Goal: Information Seeking & Learning: Learn about a topic

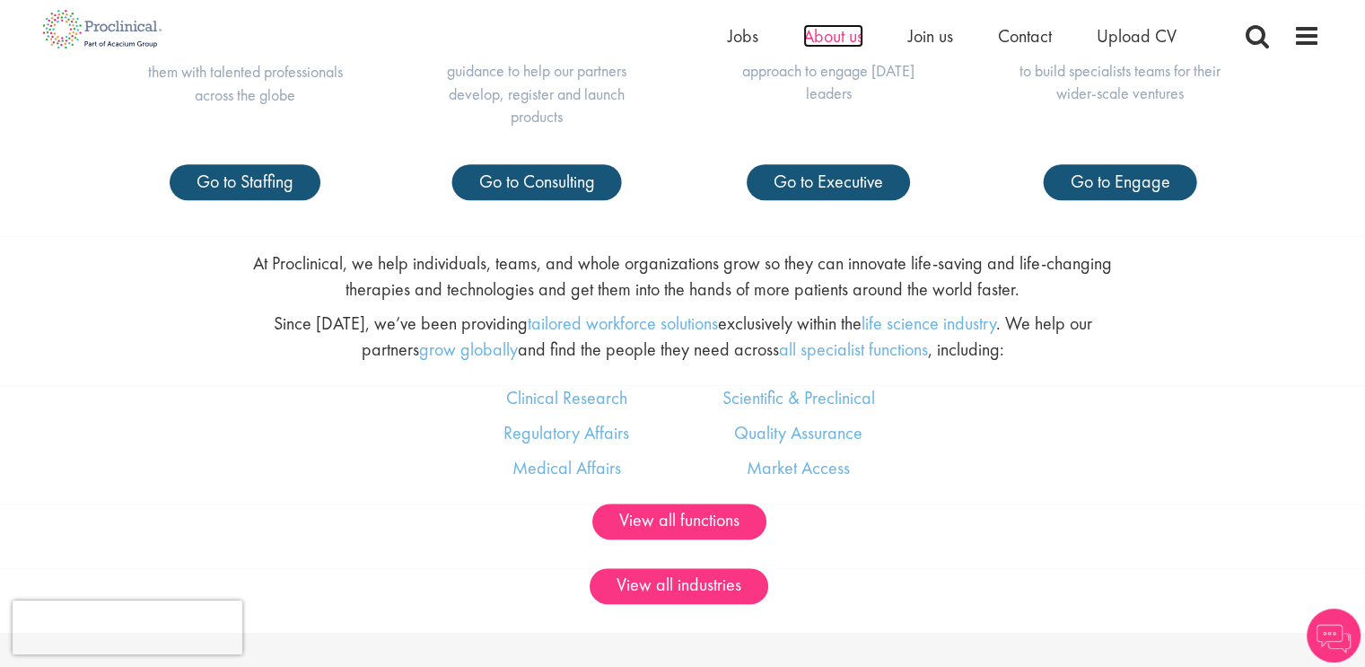
click at [847, 36] on span "About us" at bounding box center [833, 35] width 60 height 23
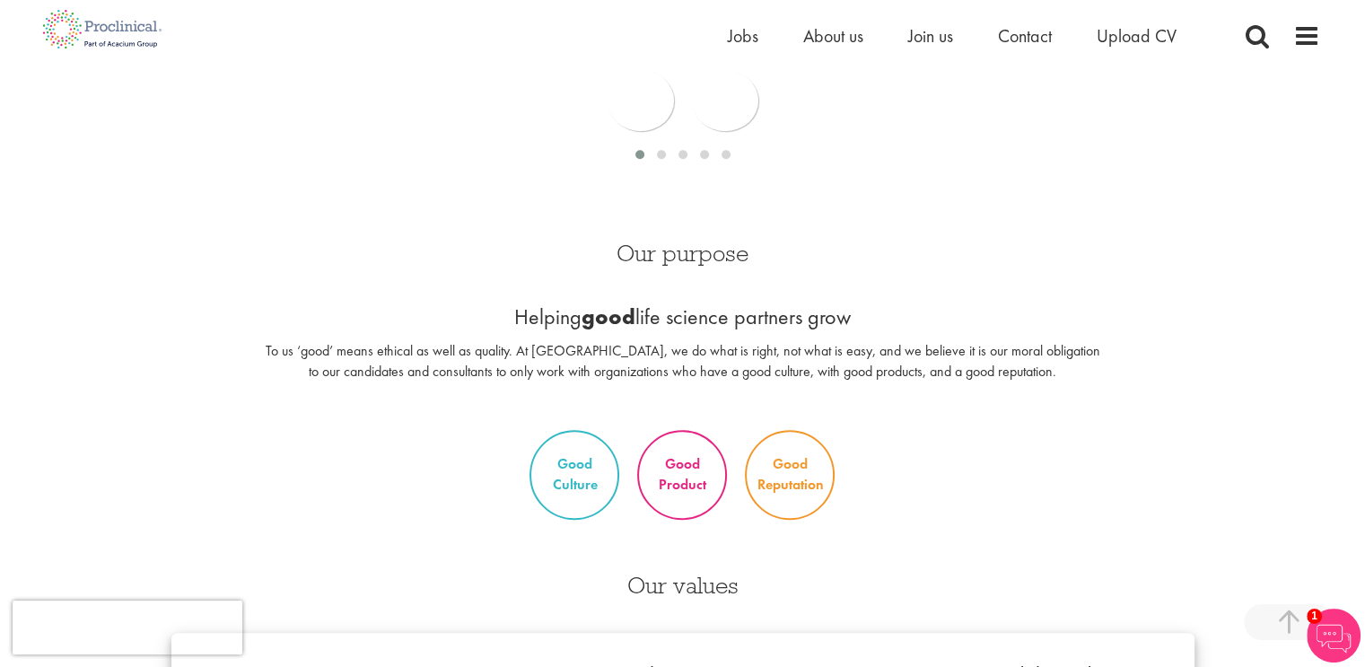
scroll to position [1179, 0]
drag, startPoint x: 429, startPoint y: 369, endPoint x: 479, endPoint y: 385, distance: 52.8
click at [479, 385] on div "Our purpose Helping good life science partners grow To us ‘good’ means ethical …" at bounding box center [683, 322] width 868 height 197
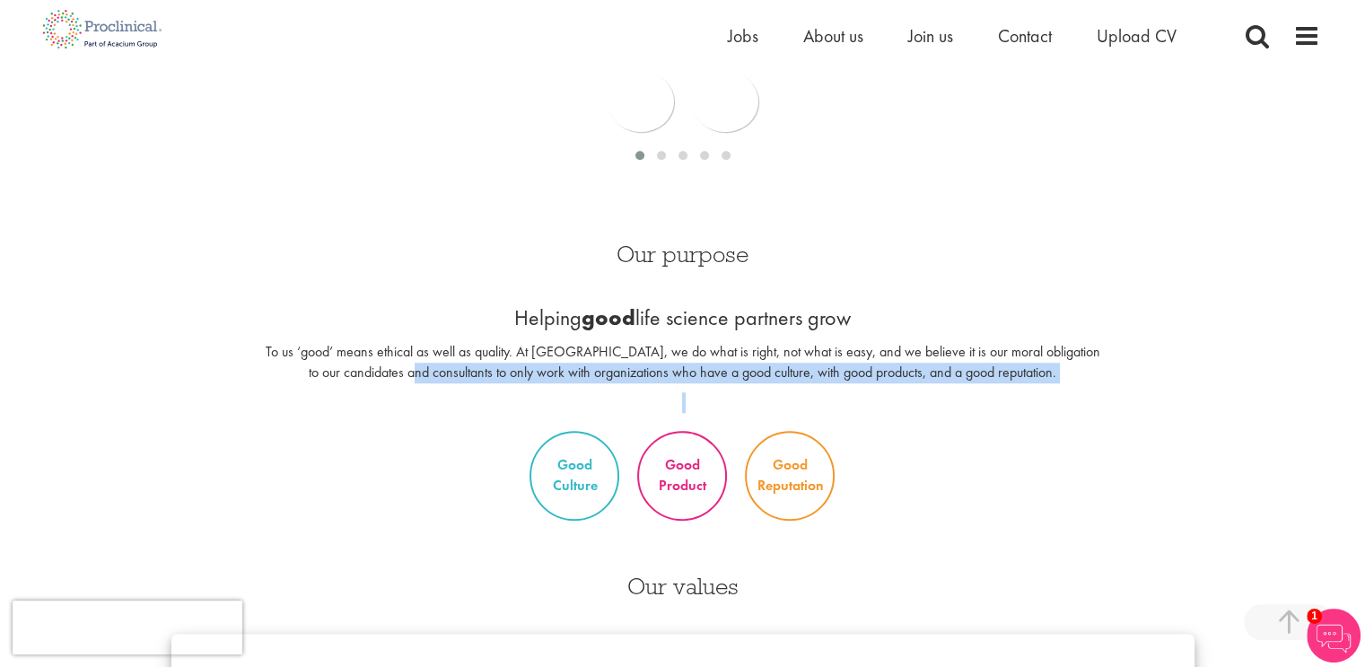
click at [479, 385] on div "Our purpose Helping good life science partners grow To us ‘good’ means ethical …" at bounding box center [683, 322] width 868 height 197
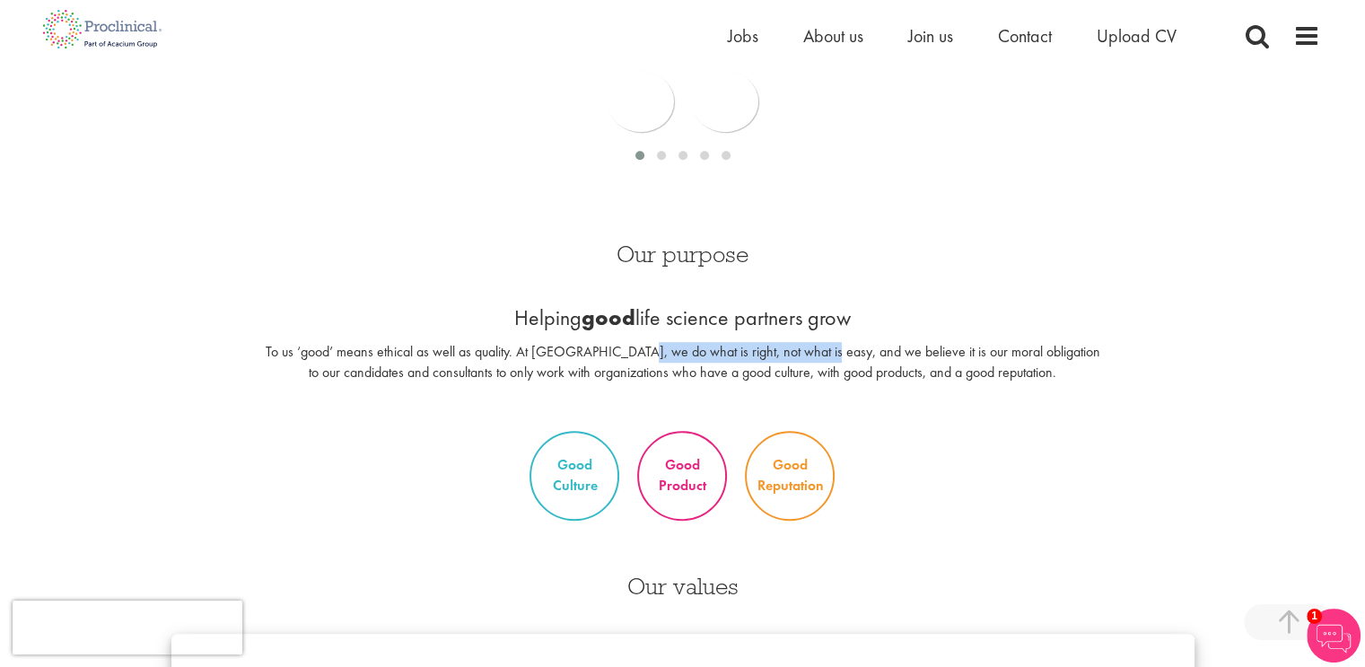
drag, startPoint x: 635, startPoint y: 351, endPoint x: 819, endPoint y: 352, distance: 184.0
click at [819, 352] on p "To us ‘good’ means ethical as well as quality. At [GEOGRAPHIC_DATA], we do what…" at bounding box center [682, 362] width 841 height 41
copy p "do what is right, not what is easy,"
